Goal: Information Seeking & Learning: Learn about a topic

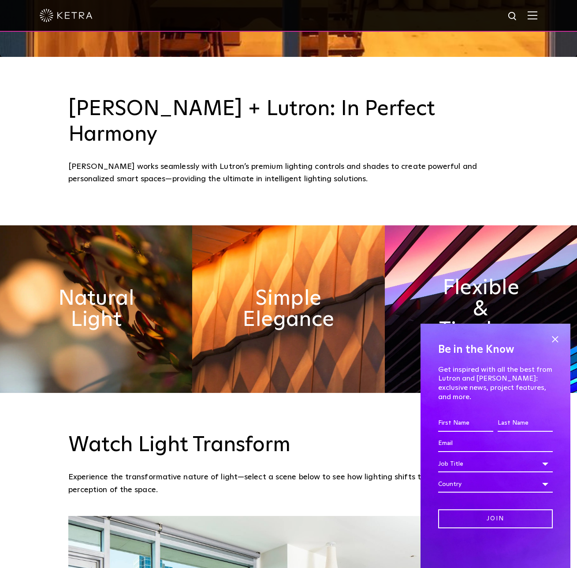
scroll to position [527, 0]
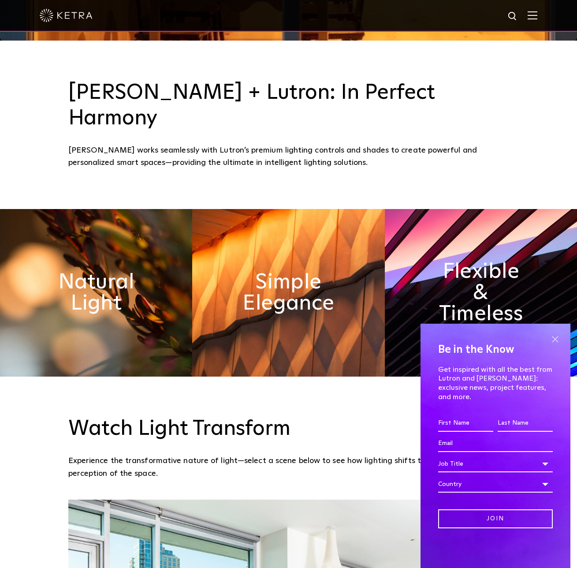
click at [564, 343] on div "Be in the Know Get inspired with all the best from Lutron and Ketra: exclusive …" at bounding box center [496, 446] width 150 height 244
click at [561, 344] on span at bounding box center [555, 338] width 13 height 13
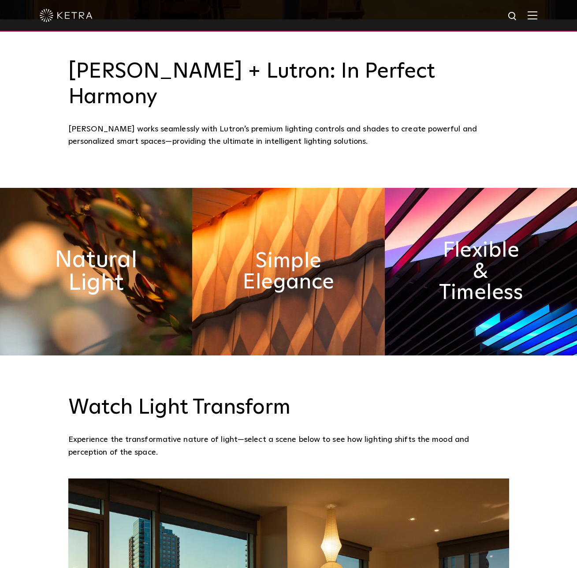
scroll to position [547, 0]
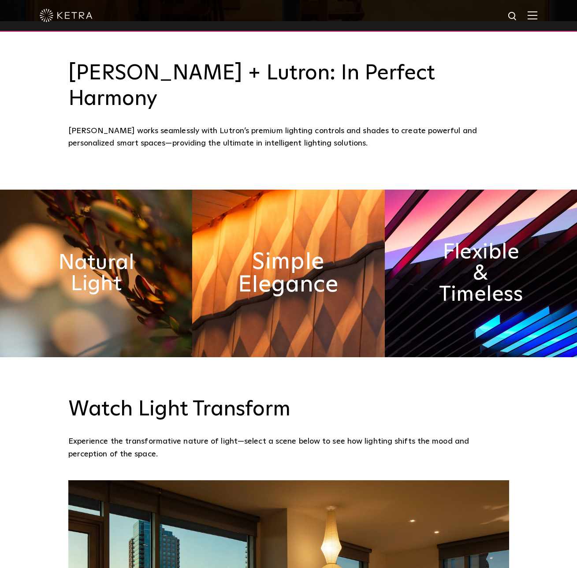
click at [296, 250] on h2 "Simple Elegance" at bounding box center [288, 273] width 105 height 46
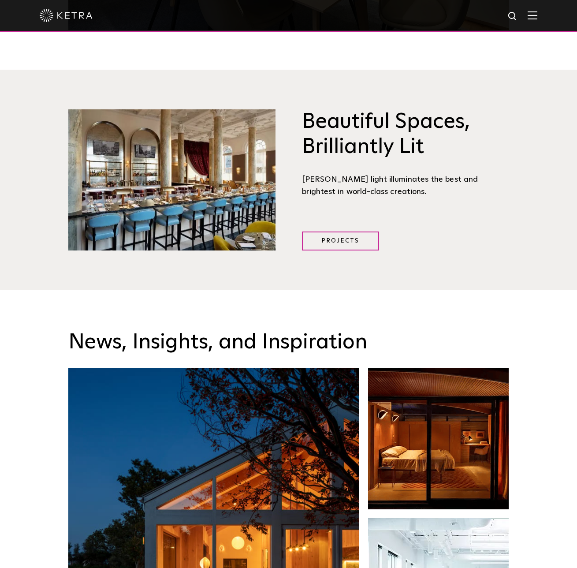
scroll to position [1851, 0]
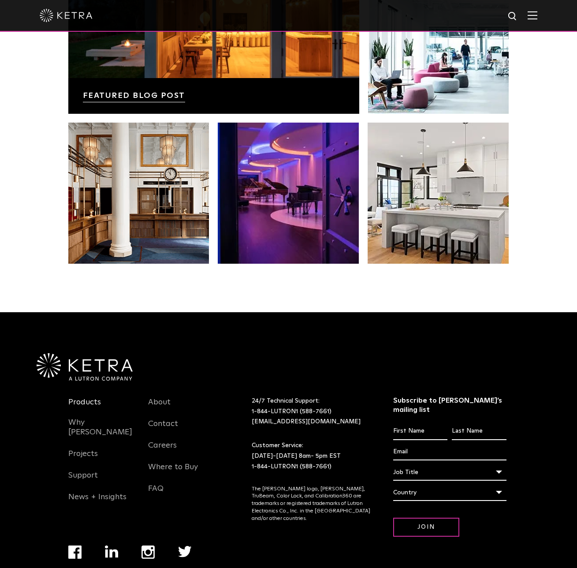
click at [72, 397] on link "Products" at bounding box center [84, 407] width 33 height 20
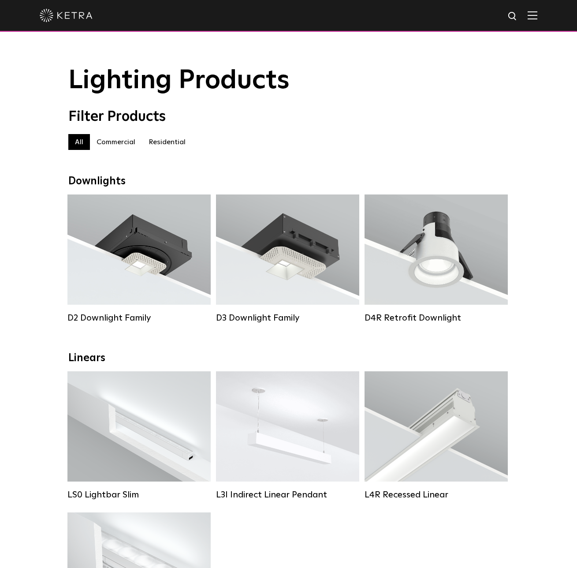
click at [523, 116] on div "Filter Products All All Commercial Residential" at bounding box center [288, 133] width 577 height 50
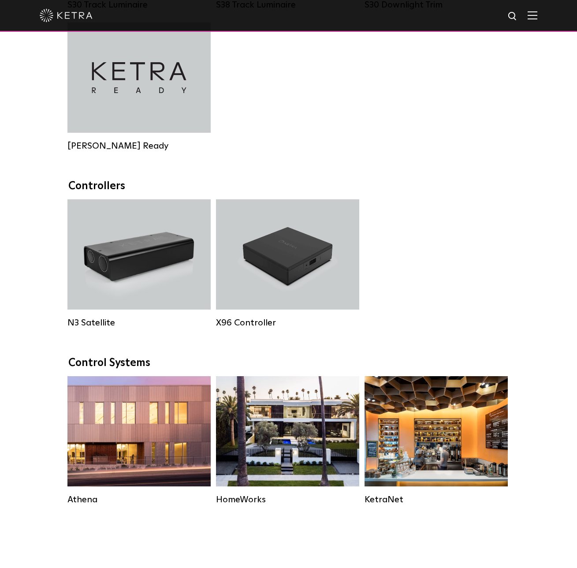
scroll to position [1050, 0]
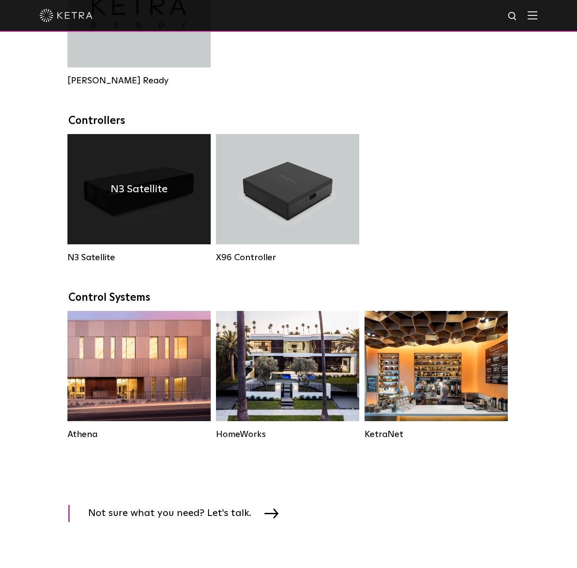
click at [139, 190] on h4 "N3 Satellite" at bounding box center [139, 189] width 57 height 17
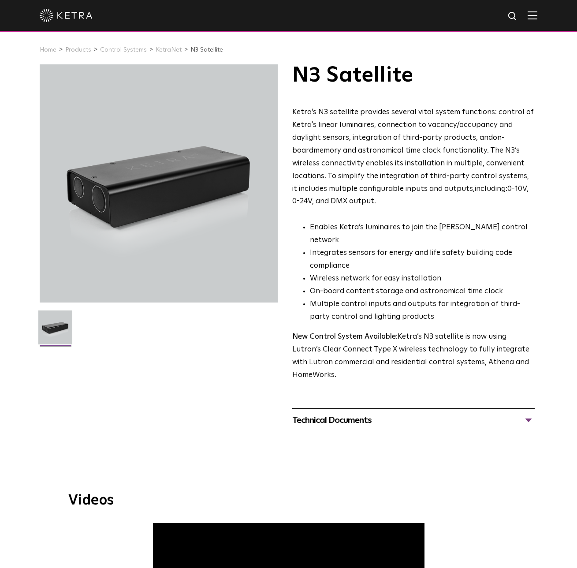
click at [422, 89] on div "N3 Satellite Ketra’s N3 satellite provides several vital system functions: cont…" at bounding box center [413, 222] width 243 height 317
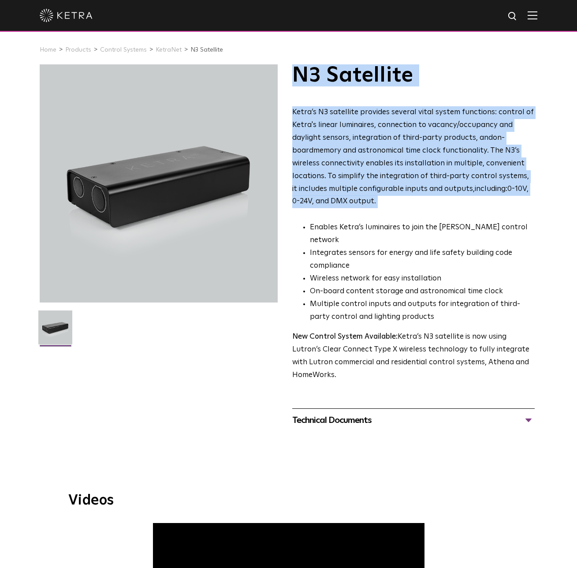
drag, startPoint x: 422, startPoint y: 89, endPoint x: 445, endPoint y: 65, distance: 33.1
click at [445, 65] on div "N3 Satellite Ketra’s N3 satellite provides several vital system functions: cont…" at bounding box center [413, 222] width 243 height 317
click at [445, 65] on h1 "N3 Satellite" at bounding box center [413, 75] width 243 height 22
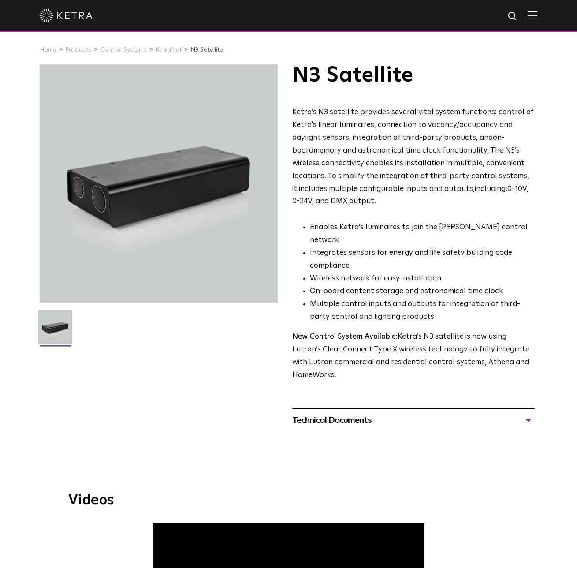
click at [445, 65] on h1 "N3 Satellite" at bounding box center [413, 75] width 243 height 22
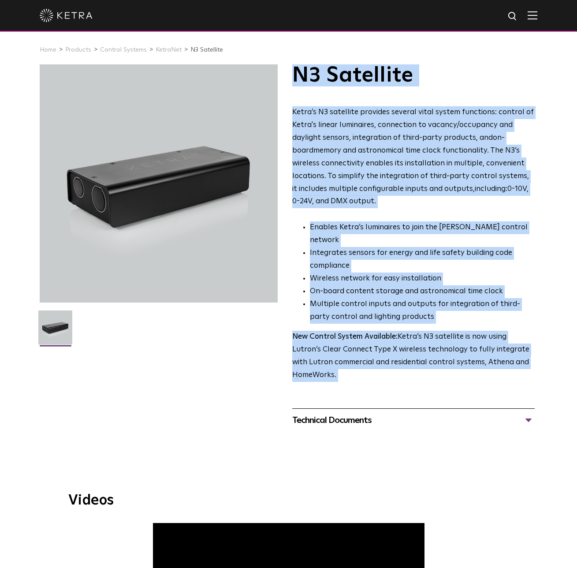
drag, startPoint x: 445, startPoint y: 65, endPoint x: 479, endPoint y: 332, distance: 268.5
click at [479, 332] on div "N3 Satellite Ketra’s N3 satellite provides several vital system functions: cont…" at bounding box center [413, 222] width 243 height 317
click at [479, 332] on p "New Control System Available: Ketra’s N3 satellite is now using Lutron’s Clear …" at bounding box center [413, 356] width 243 height 51
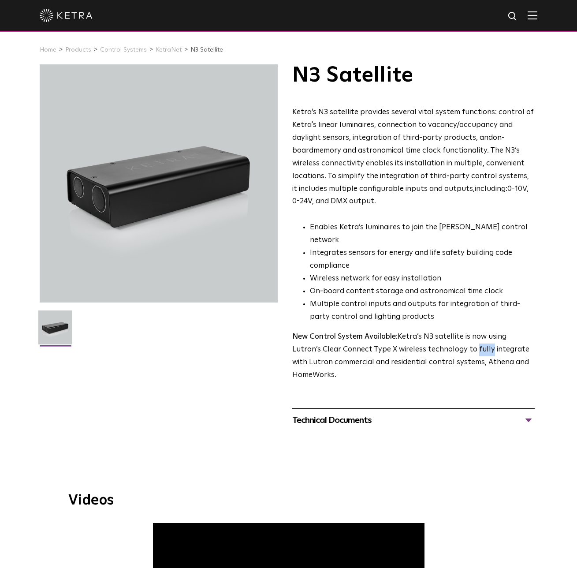
click at [479, 332] on p "New Control System Available: Ketra’s N3 satellite is now using Lutron’s Clear …" at bounding box center [413, 356] width 243 height 51
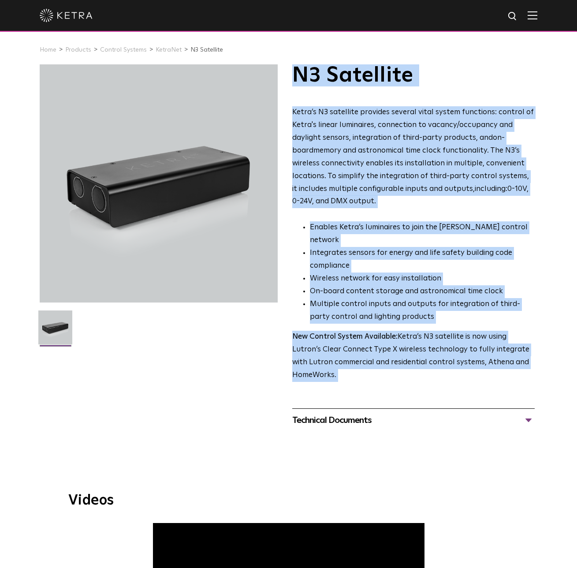
drag, startPoint x: 479, startPoint y: 332, endPoint x: 441, endPoint y: 73, distance: 261.2
click at [441, 73] on div "N3 Satellite Ketra’s N3 satellite provides several vital system functions: cont…" at bounding box center [413, 222] width 243 height 317
click at [441, 73] on h1 "N3 Satellite" at bounding box center [413, 75] width 243 height 22
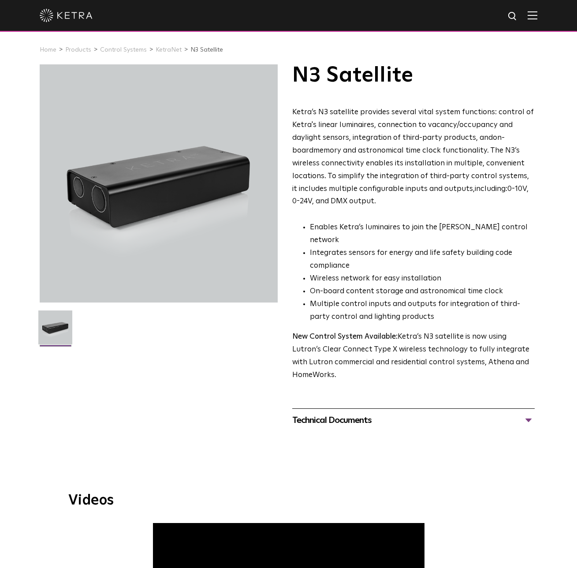
click at [441, 73] on h1 "N3 Satellite" at bounding box center [413, 75] width 243 height 22
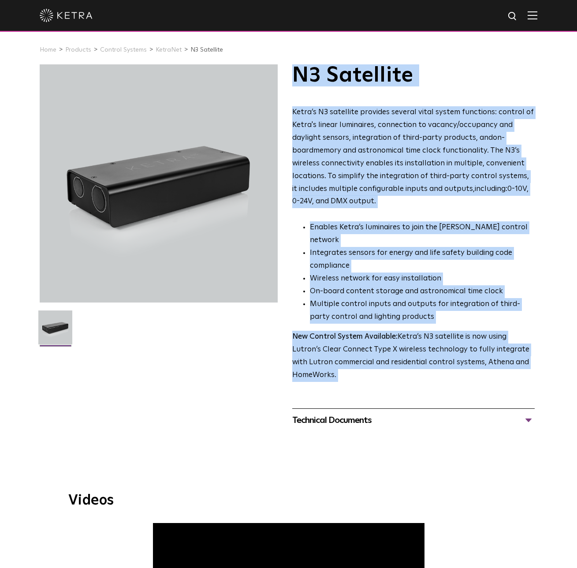
drag, startPoint x: 441, startPoint y: 73, endPoint x: 426, endPoint y: 317, distance: 244.4
click at [426, 317] on div "N3 Satellite Ketra’s N3 satellite provides several vital system functions: cont…" at bounding box center [413, 222] width 243 height 317
click at [426, 331] on p "New Control System Available: Ketra’s N3 satellite is now using Lutron’s Clear …" at bounding box center [413, 356] width 243 height 51
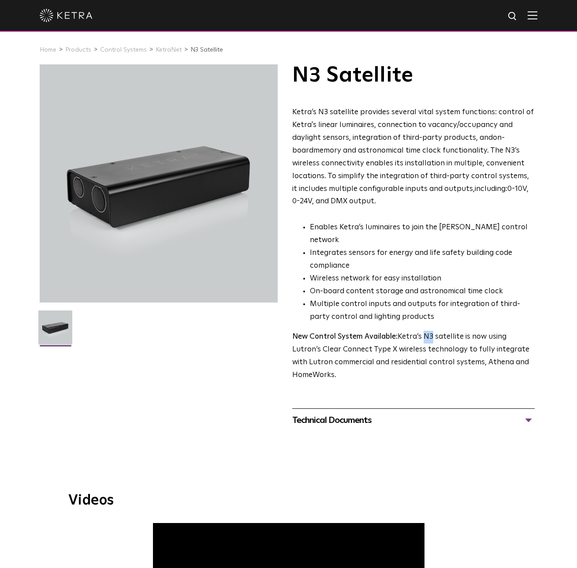
click at [426, 331] on p "New Control System Available: Ketra’s N3 satellite is now using Lutron’s Clear …" at bounding box center [413, 356] width 243 height 51
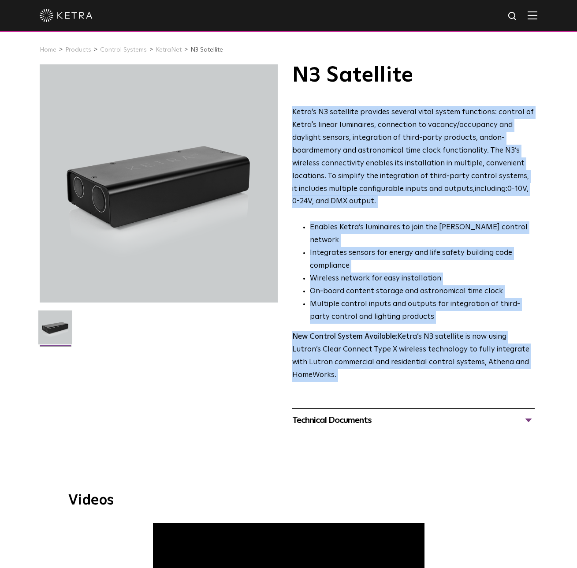
drag, startPoint x: 426, startPoint y: 317, endPoint x: 418, endPoint y: 101, distance: 216.2
click at [418, 101] on div "N3 Satellite Ketra’s N3 satellite provides several vital system functions: cont…" at bounding box center [413, 222] width 243 height 317
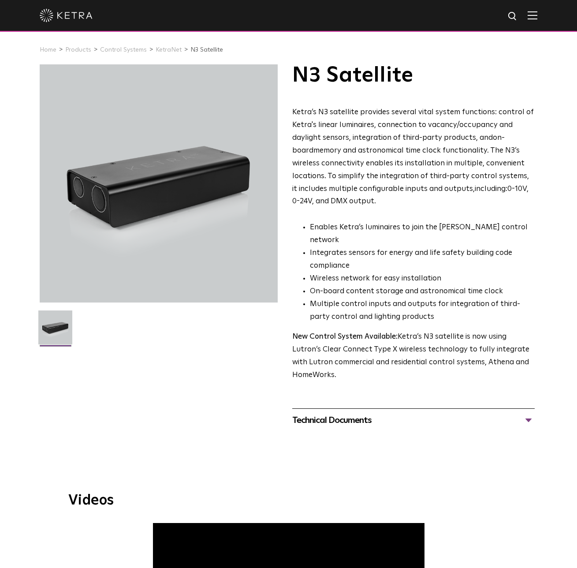
click at [412, 63] on div "Home Products Control Systems KetraNet N3 Satellite" at bounding box center [288, 49] width 577 height 29
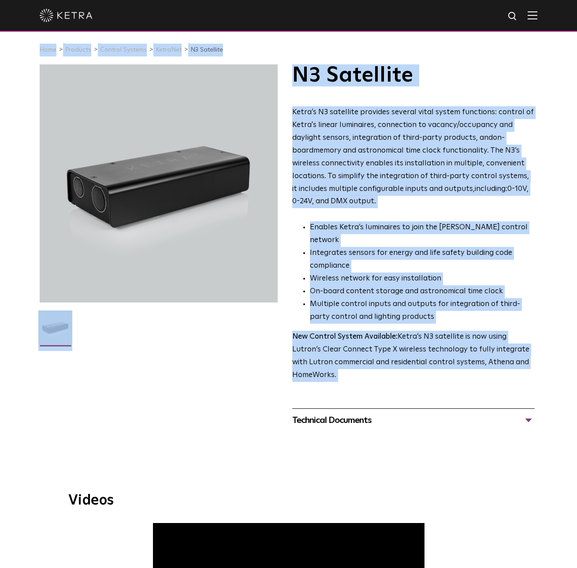
drag, startPoint x: 412, startPoint y: 63, endPoint x: 436, endPoint y: 320, distance: 258.2
click at [436, 320] on div "Home Products Control Systems KetraNet N3 Satellite N3 Satellite Ketra’s N3 sat…" at bounding box center [288, 405] width 577 height 741
click at [436, 331] on p "New Control System Available: Ketra’s N3 satellite is now using Lutron’s Clear …" at bounding box center [413, 356] width 243 height 51
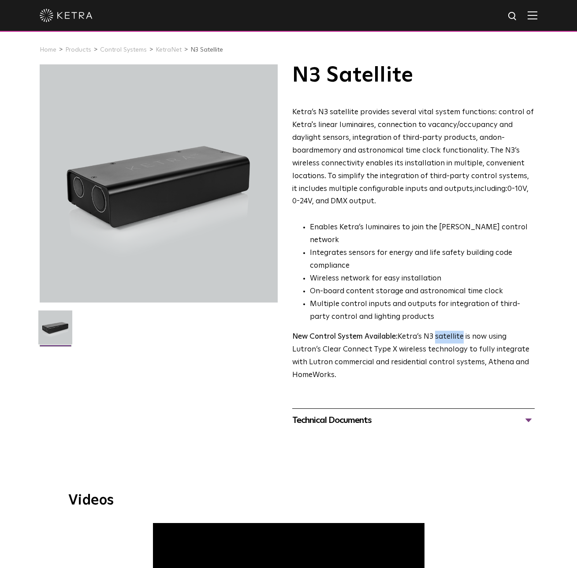
click at [436, 331] on p "New Control System Available: Ketra’s N3 satellite is now using Lutron’s Clear …" at bounding box center [413, 356] width 243 height 51
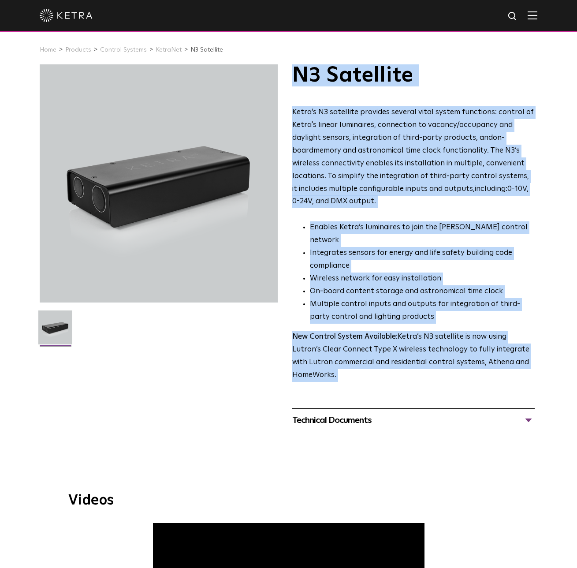
drag, startPoint x: 436, startPoint y: 320, endPoint x: 394, endPoint y: 74, distance: 249.7
click at [394, 74] on div "N3 Satellite Ketra’s N3 satellite provides several vital system functions: cont…" at bounding box center [413, 222] width 243 height 317
click at [394, 74] on h1 "N3 Satellite" at bounding box center [413, 75] width 243 height 22
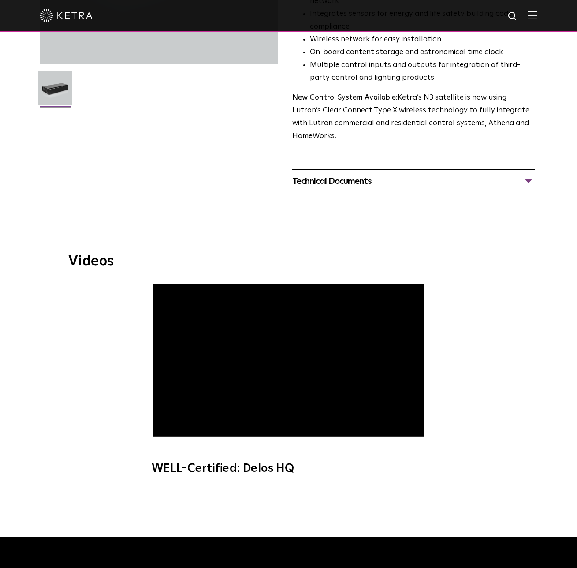
scroll to position [471, 0]
